Goal: Transaction & Acquisition: Download file/media

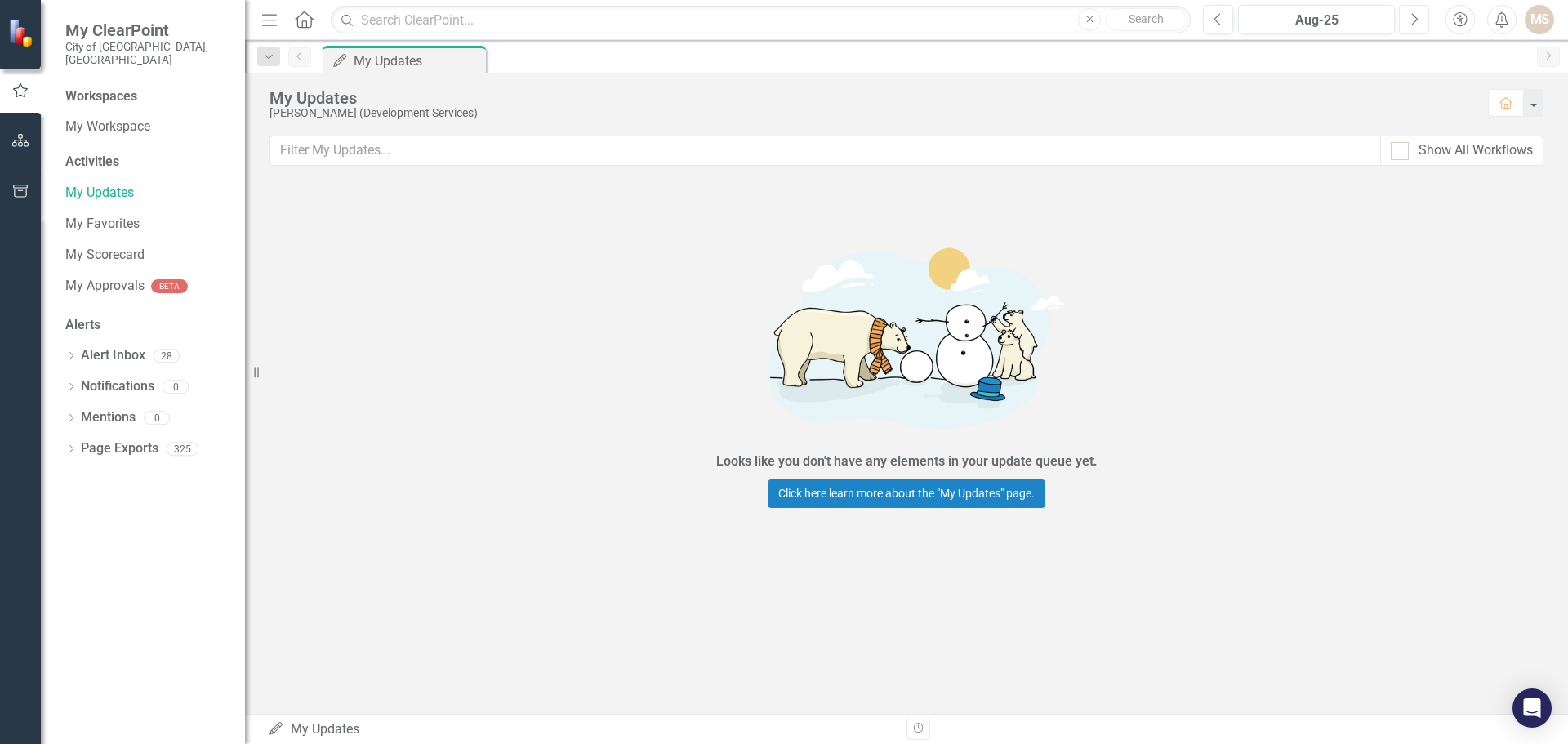
click at [1413, 22] on icon "Next" at bounding box center [1414, 20] width 9 height 14
click at [22, 142] on icon "button" at bounding box center [21, 140] width 17 height 13
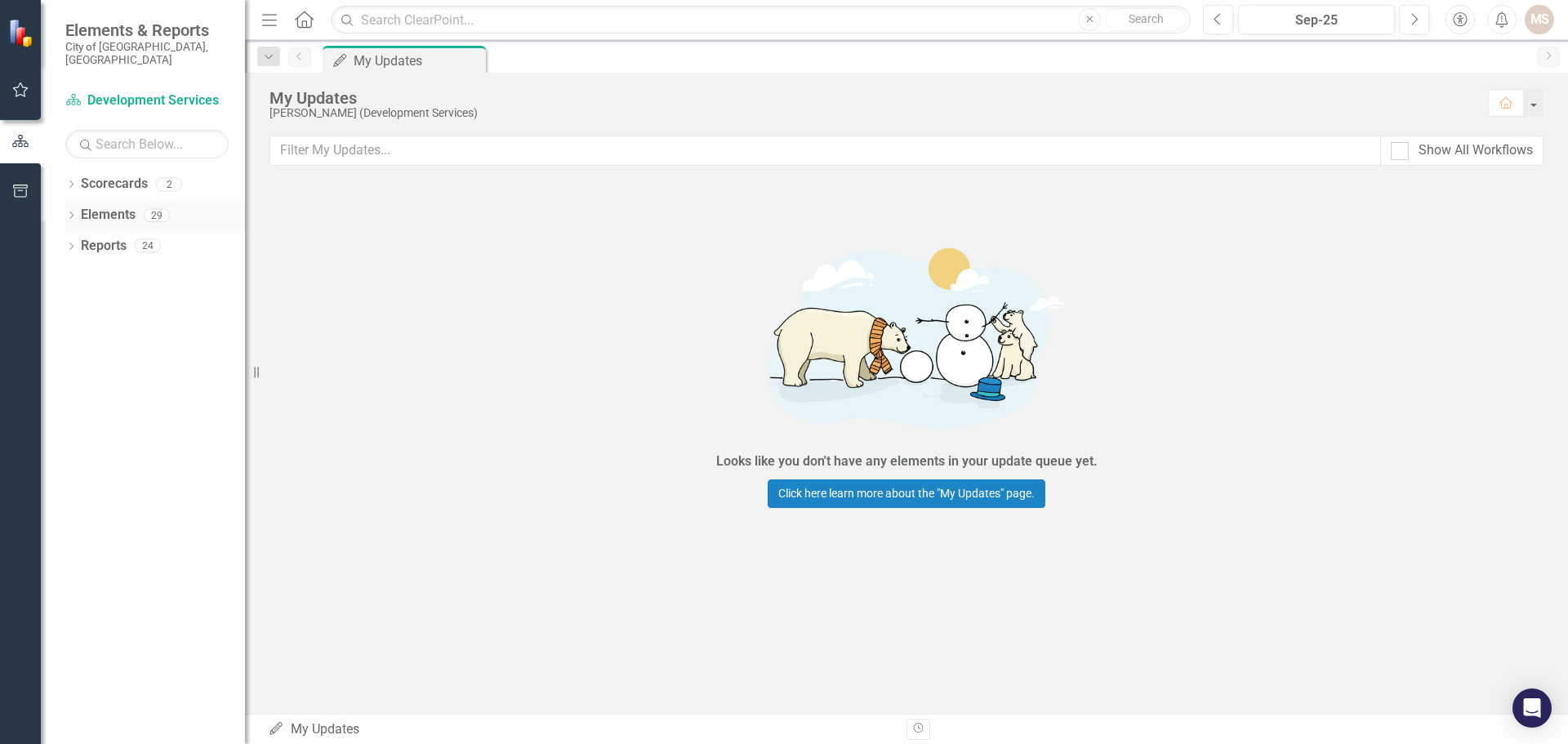
click at [74, 202] on div "Dropdown Elements 29" at bounding box center [155, 217] width 179 height 31
click at [72, 213] on icon "Dropdown" at bounding box center [71, 217] width 12 height 9
click at [77, 303] on div "Dropdown" at bounding box center [79, 310] width 12 height 13
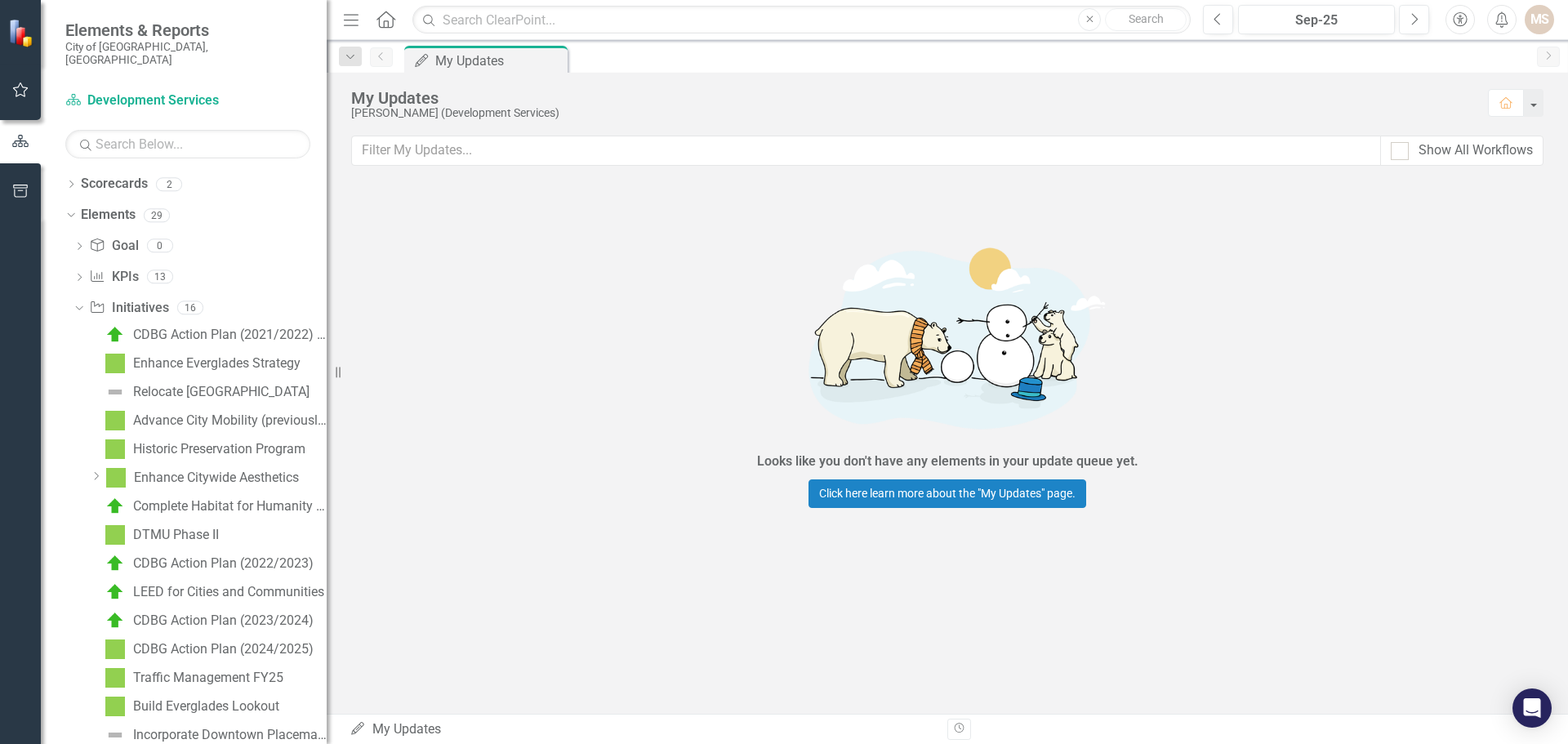
drag, startPoint x: 249, startPoint y: 378, endPoint x: 353, endPoint y: 381, distance: 104.0
click at [340, 381] on div "Resize" at bounding box center [333, 372] width 13 height 744
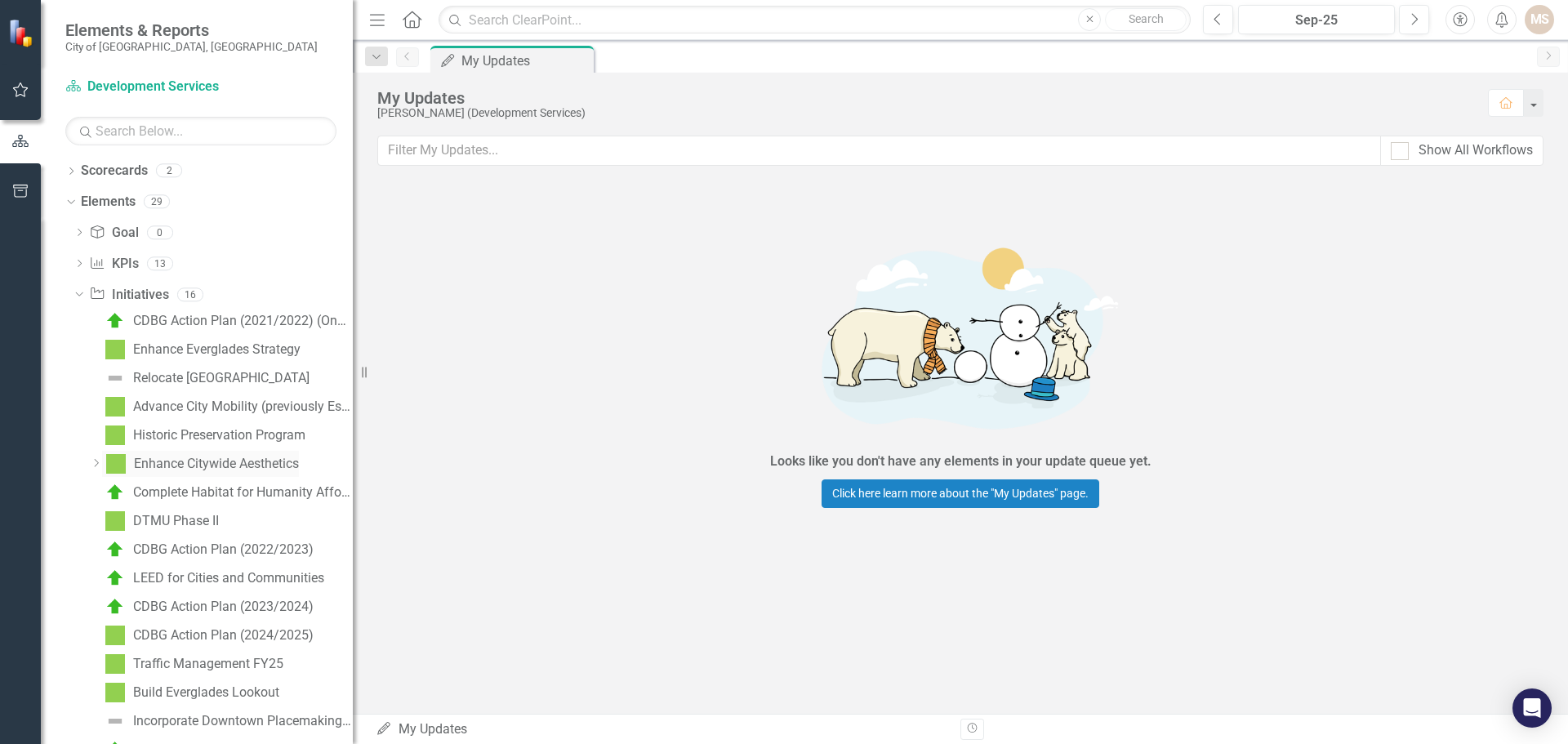
click at [256, 451] on link "Enhance Citywide Aesthetics" at bounding box center [200, 463] width 196 height 26
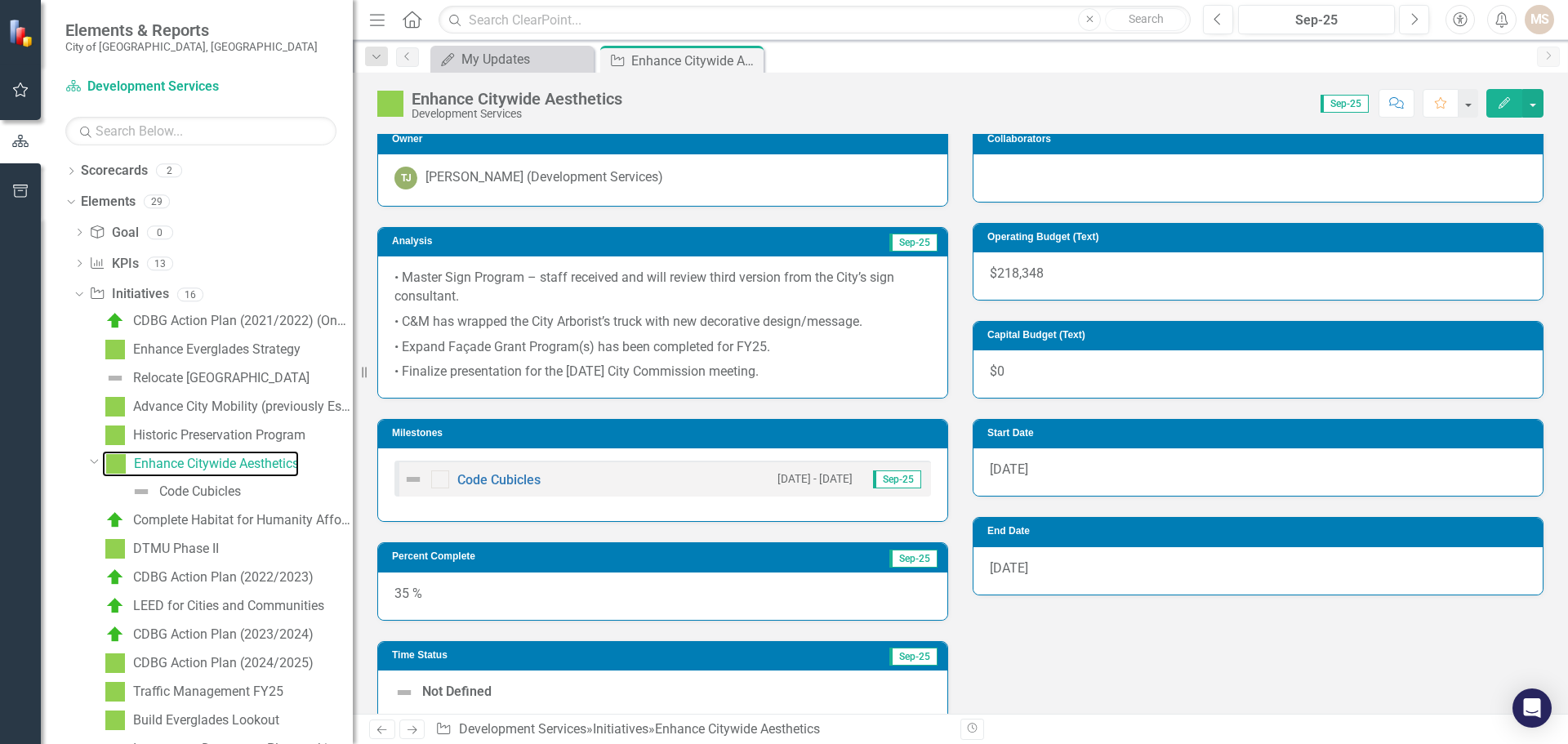
scroll to position [572, 0]
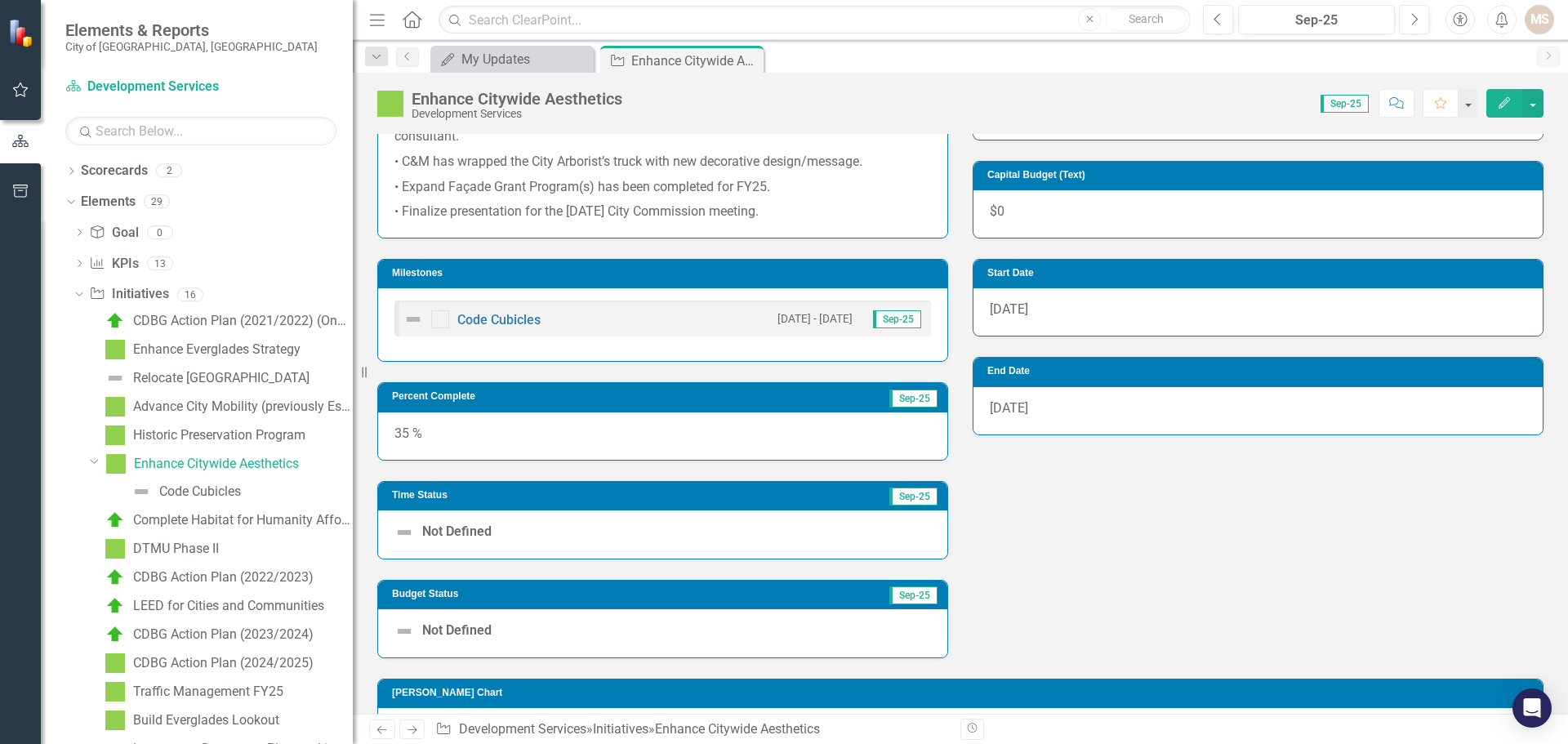
click at [884, 223] on div "• Master Sign Program – staff received and will review third version from the C…" at bounding box center [662, 166] width 569 height 141
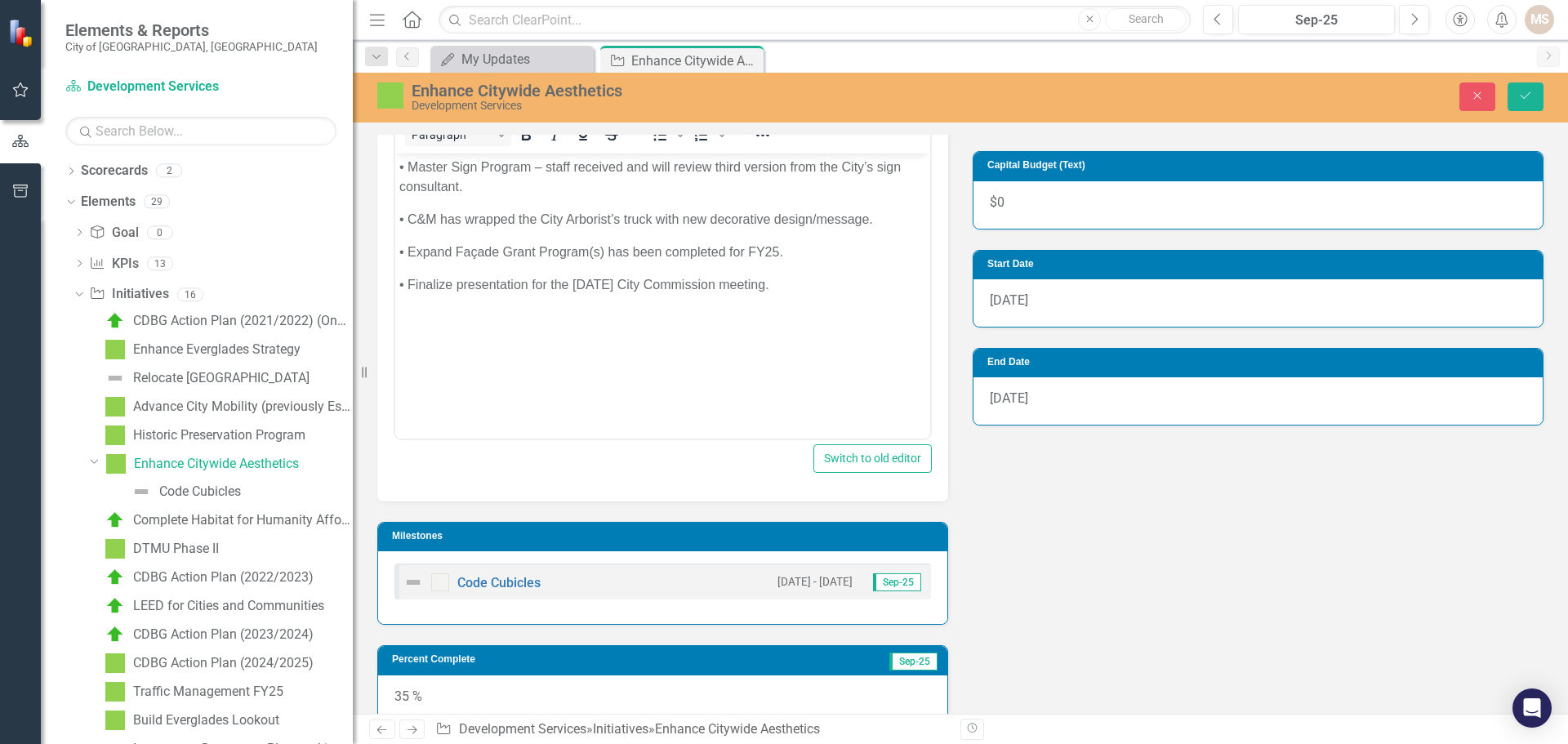
scroll to position [0, 0]
click at [822, 290] on p "• Finalize presentation for the [DATE] City Commission meeting." at bounding box center [662, 285] width 527 height 20
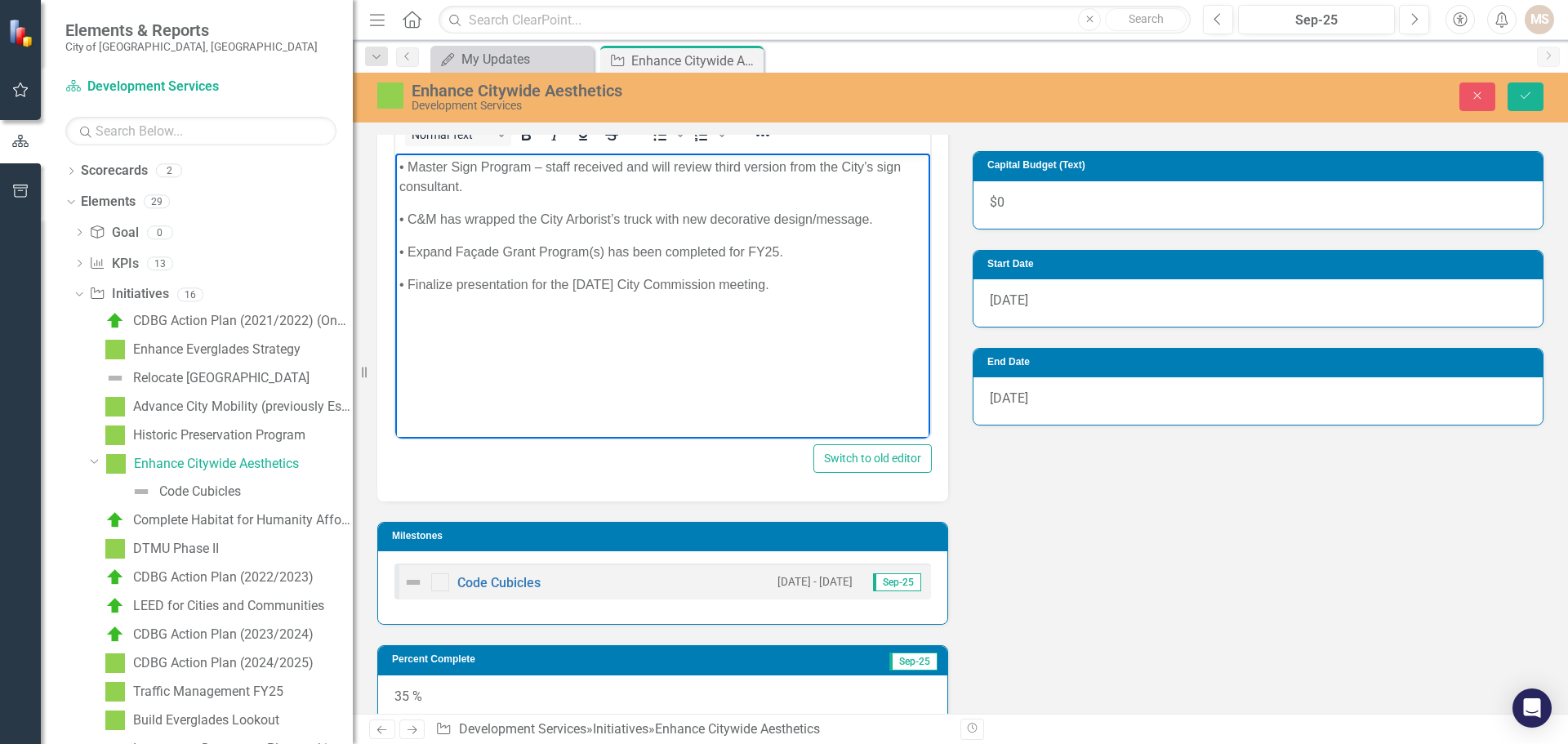
paste body "Rich Text Area. Press ALT-0 for help."
click at [1520, 96] on icon "Save" at bounding box center [1525, 95] width 14 height 12
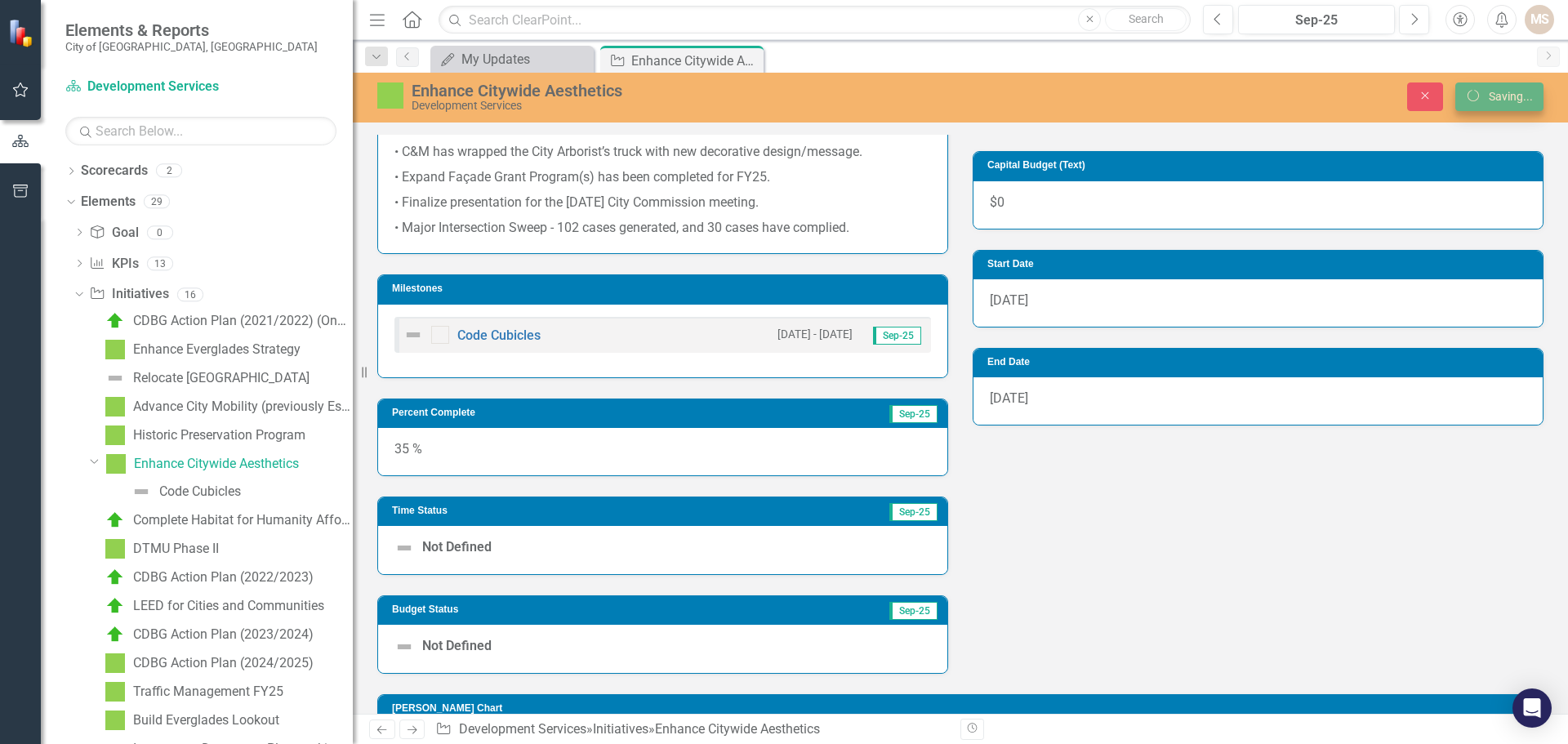
scroll to position [572, 0]
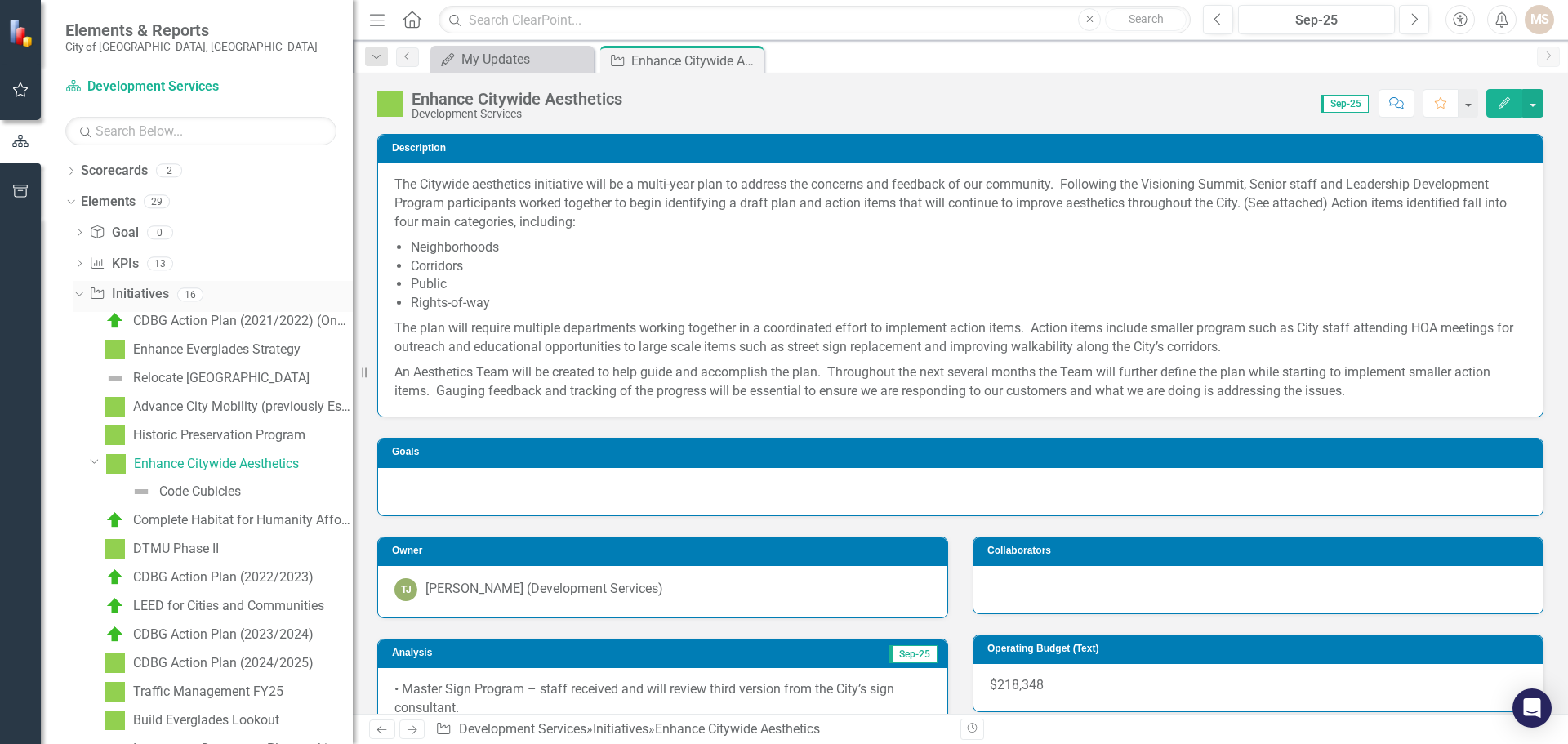
click at [82, 295] on icon "Dropdown" at bounding box center [77, 293] width 9 height 12
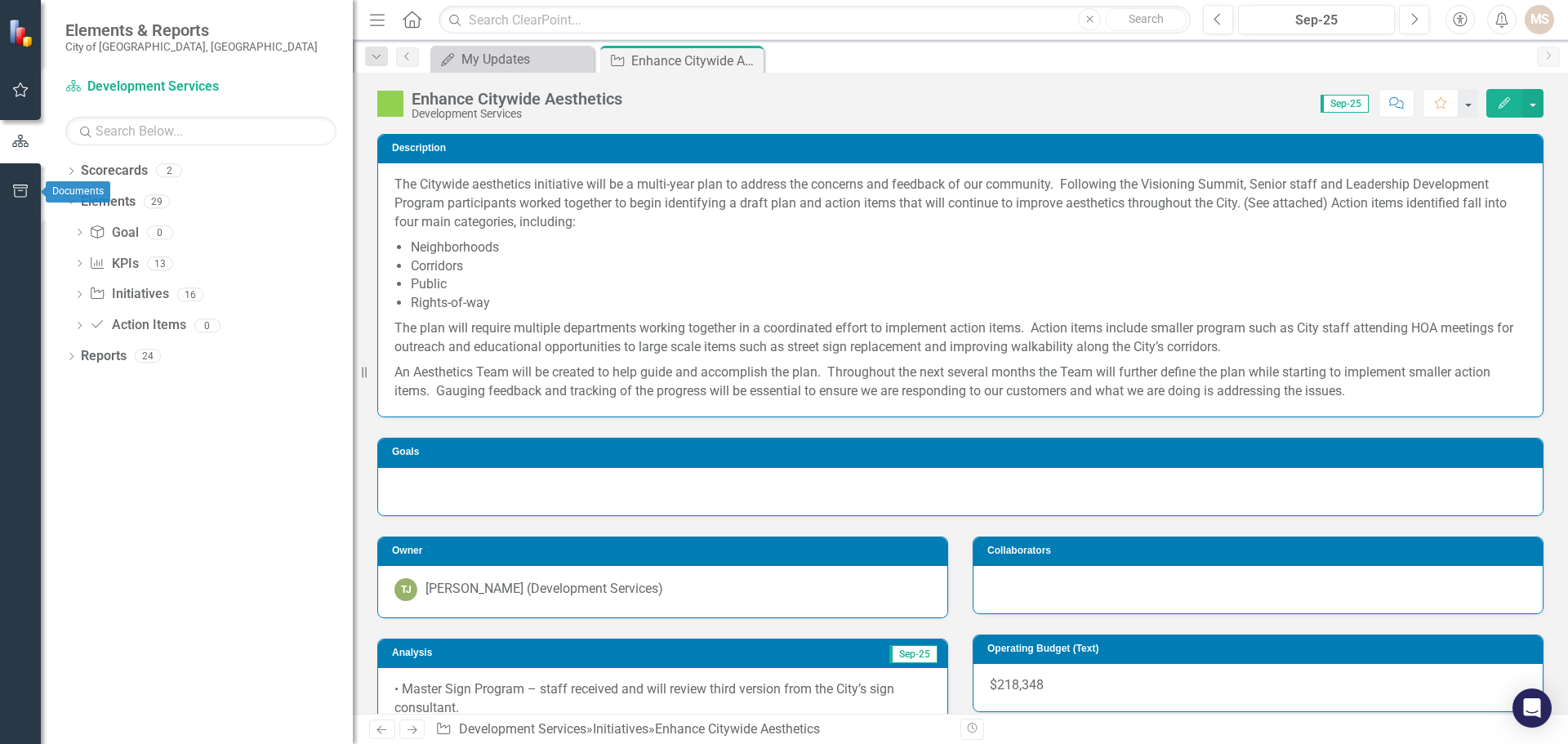
click at [24, 188] on icon "button" at bounding box center [21, 191] width 14 height 13
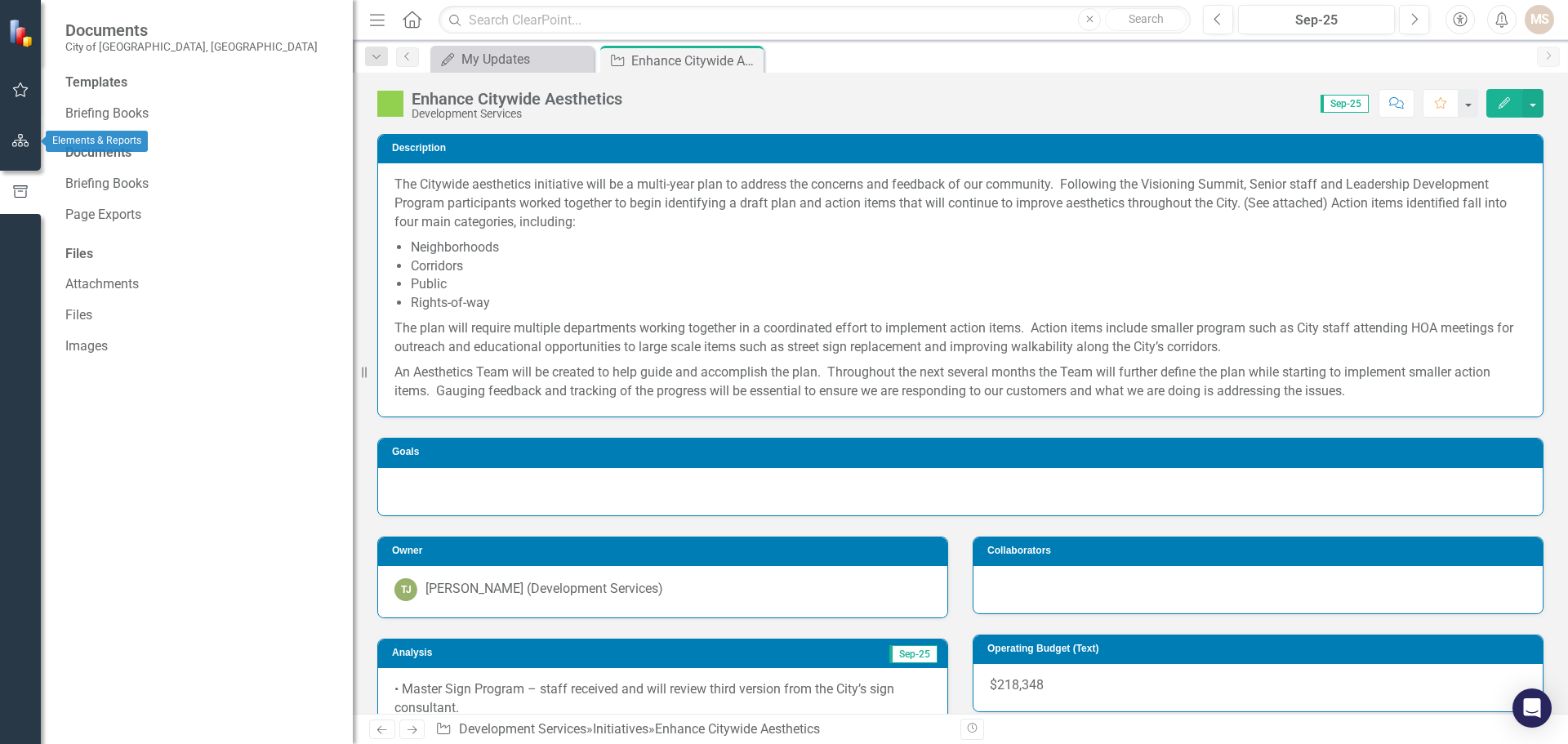
click at [15, 142] on icon "button" at bounding box center [21, 140] width 17 height 13
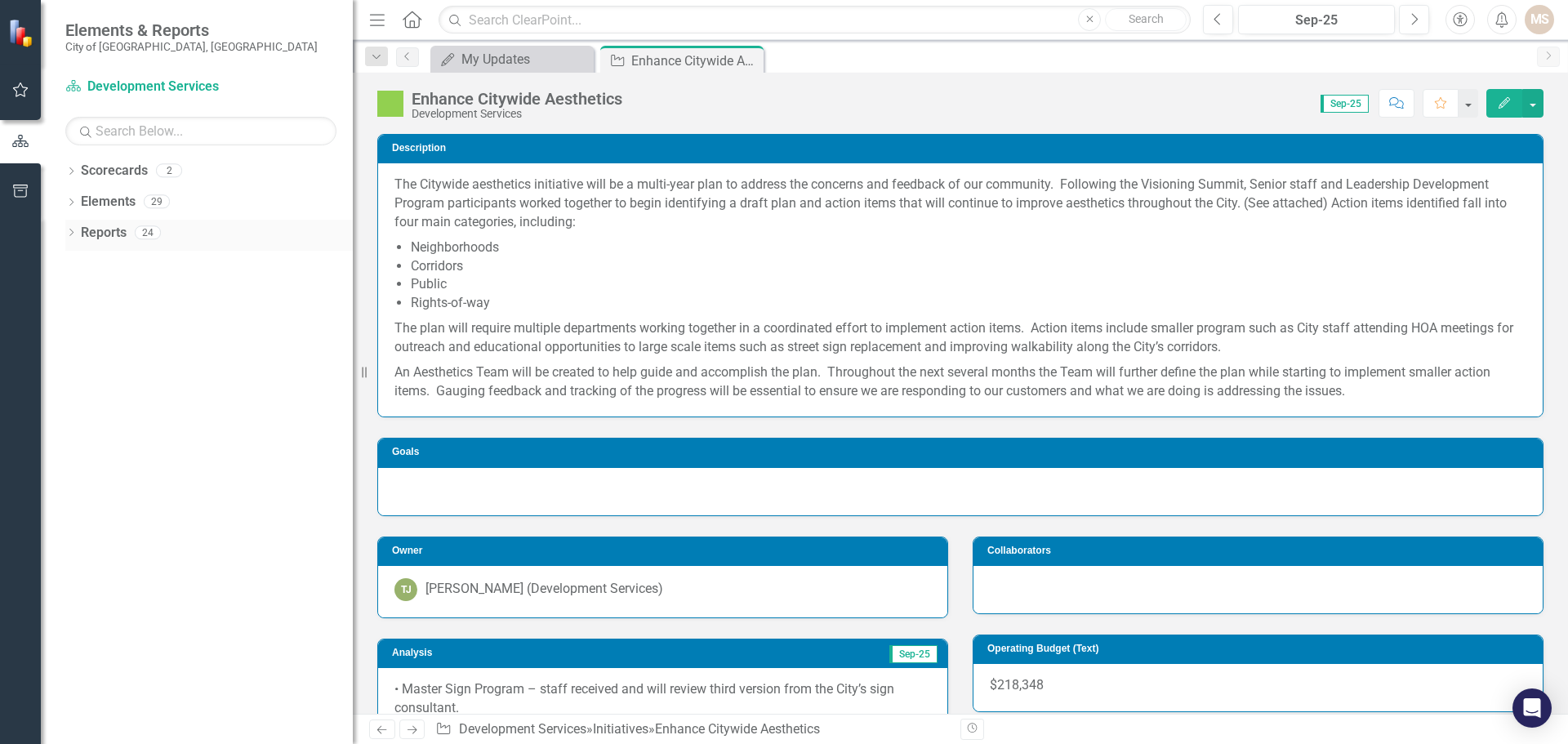
click at [74, 232] on icon "Dropdown" at bounding box center [71, 234] width 12 height 9
click at [81, 378] on div "Dropdown Initiative Initiatives 7" at bounding box center [213, 387] width 280 height 31
click at [79, 381] on div "Dropdown" at bounding box center [78, 386] width 12 height 13
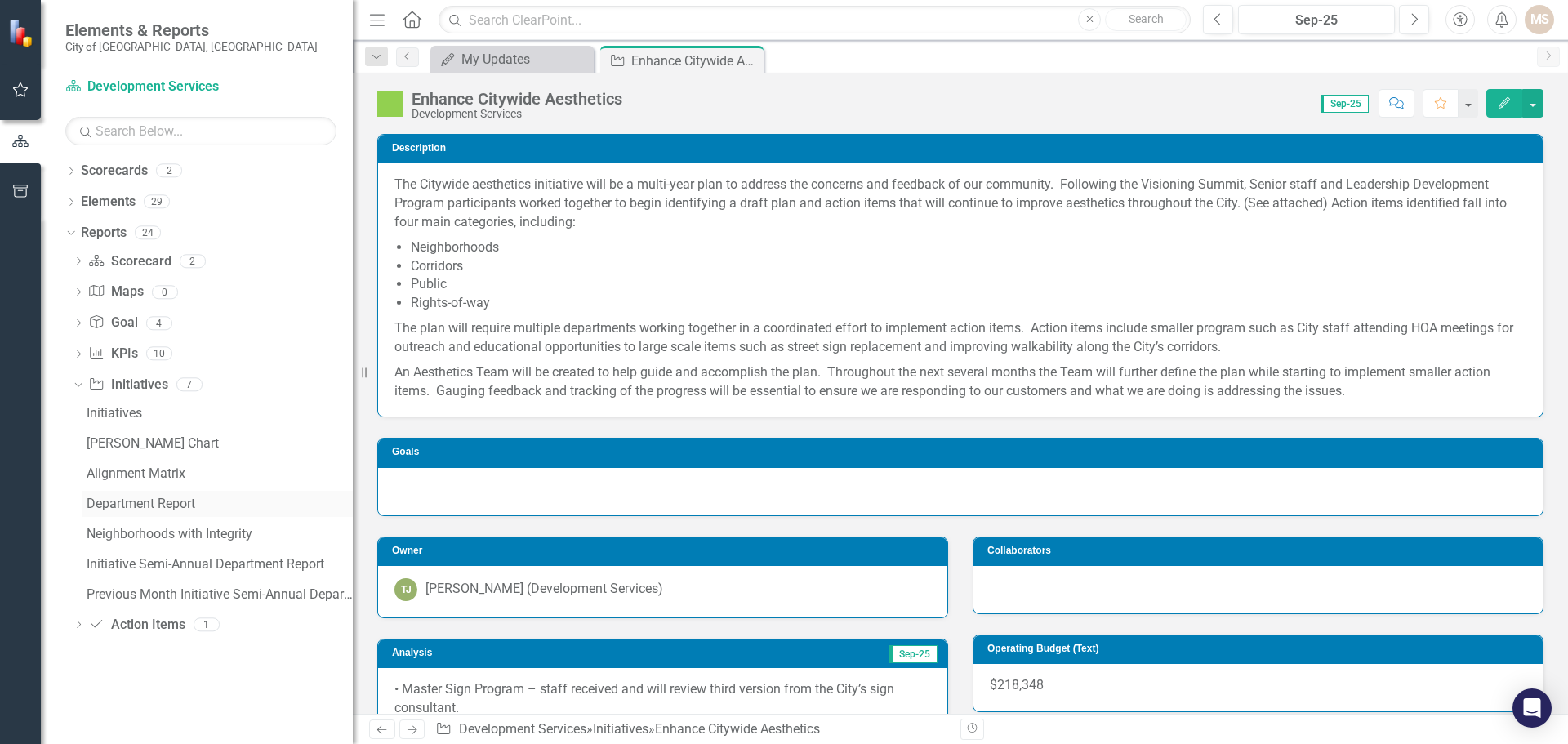
click at [159, 496] on div "Department Report" at bounding box center [219, 503] width 266 height 14
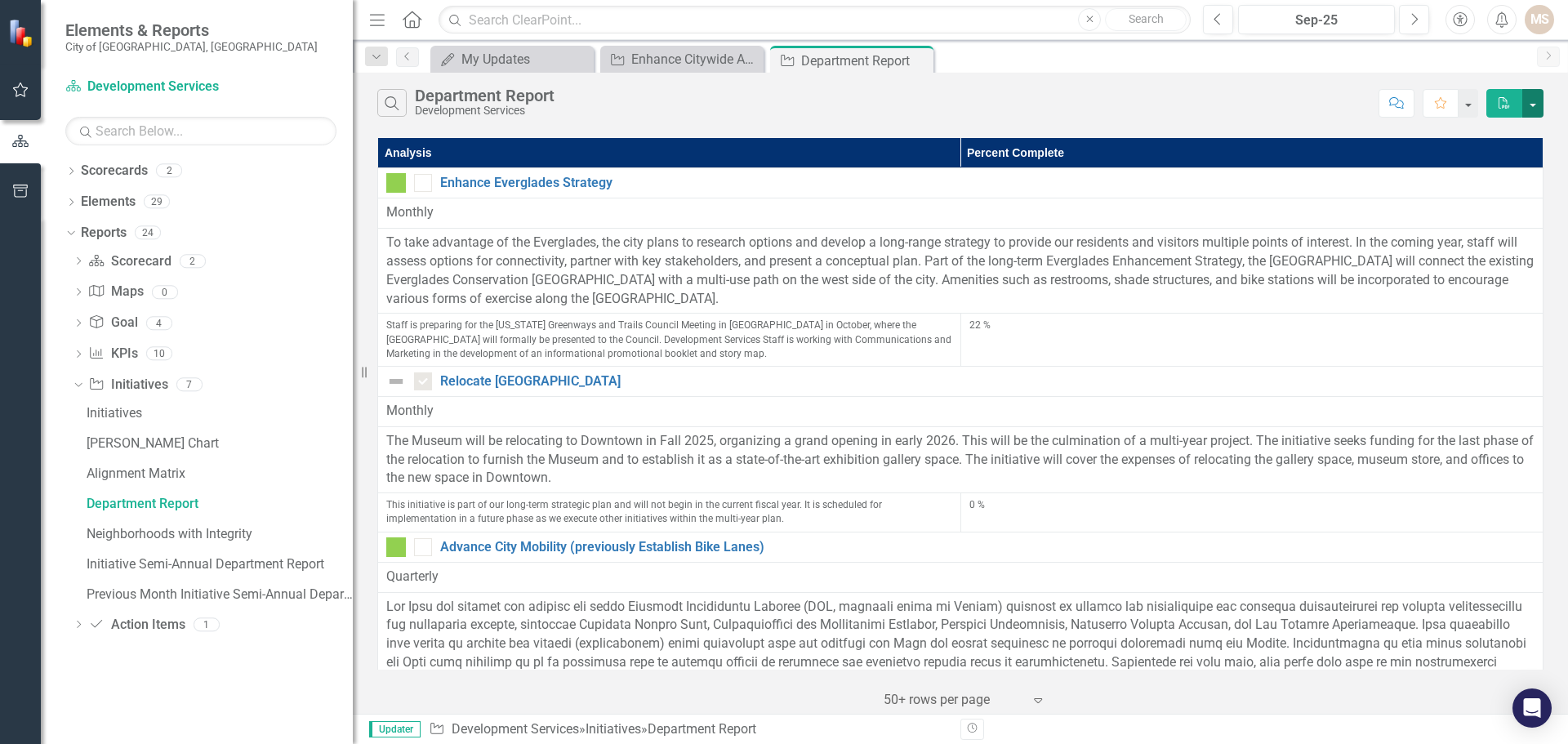
click at [1530, 99] on button "button" at bounding box center [1533, 103] width 22 height 29
click at [1499, 133] on link "PDF Export to PDF" at bounding box center [1478, 134] width 129 height 31
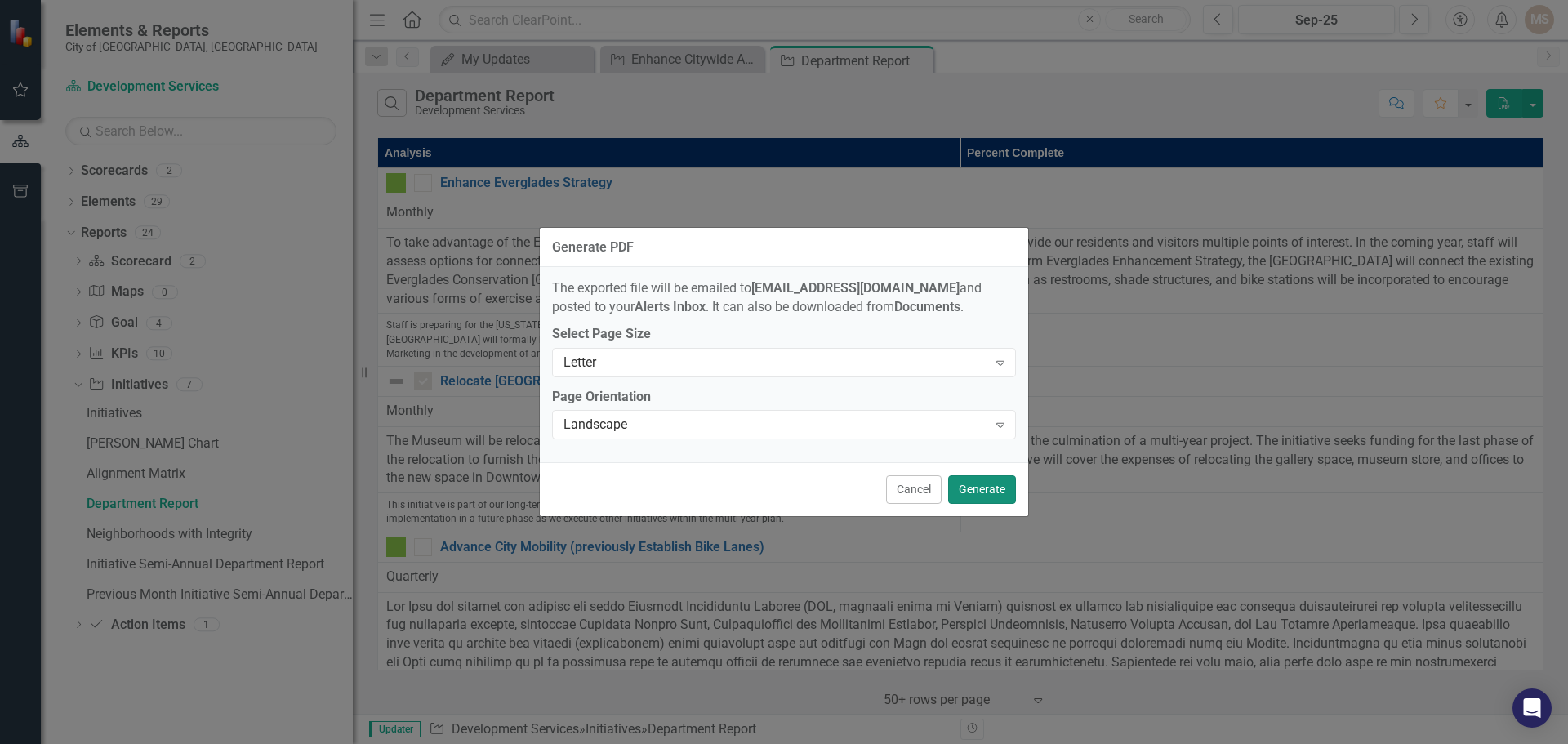
click at [984, 486] on button "Generate" at bounding box center [982, 490] width 68 height 29
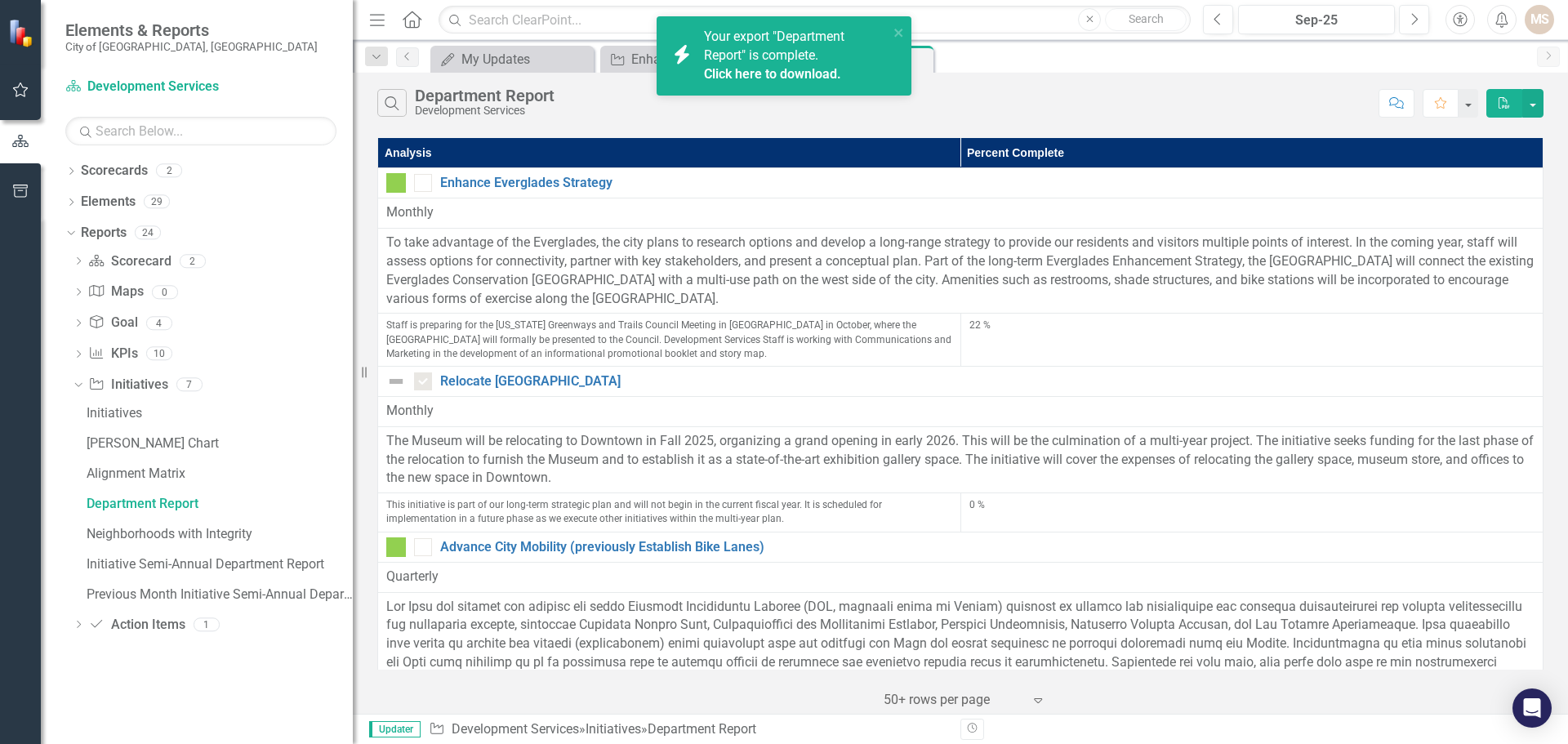
click at [797, 71] on link "Click here to download." at bounding box center [772, 74] width 137 height 15
